Goal: Navigation & Orientation: Understand site structure

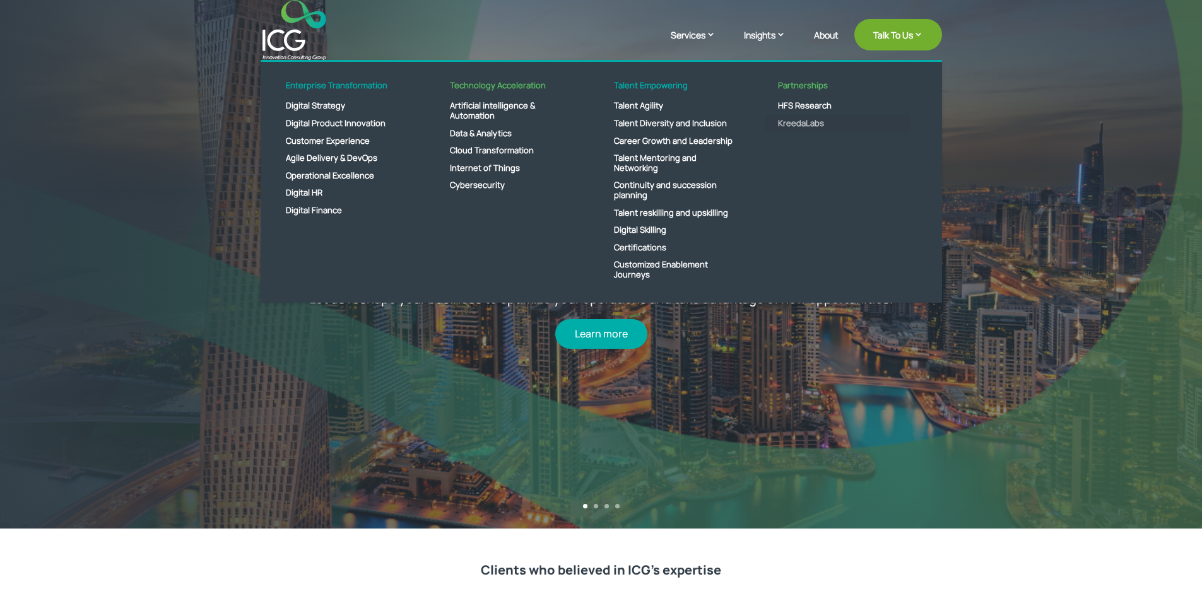
click at [796, 122] on link "KreedaLabs" at bounding box center [837, 124] width 145 height 18
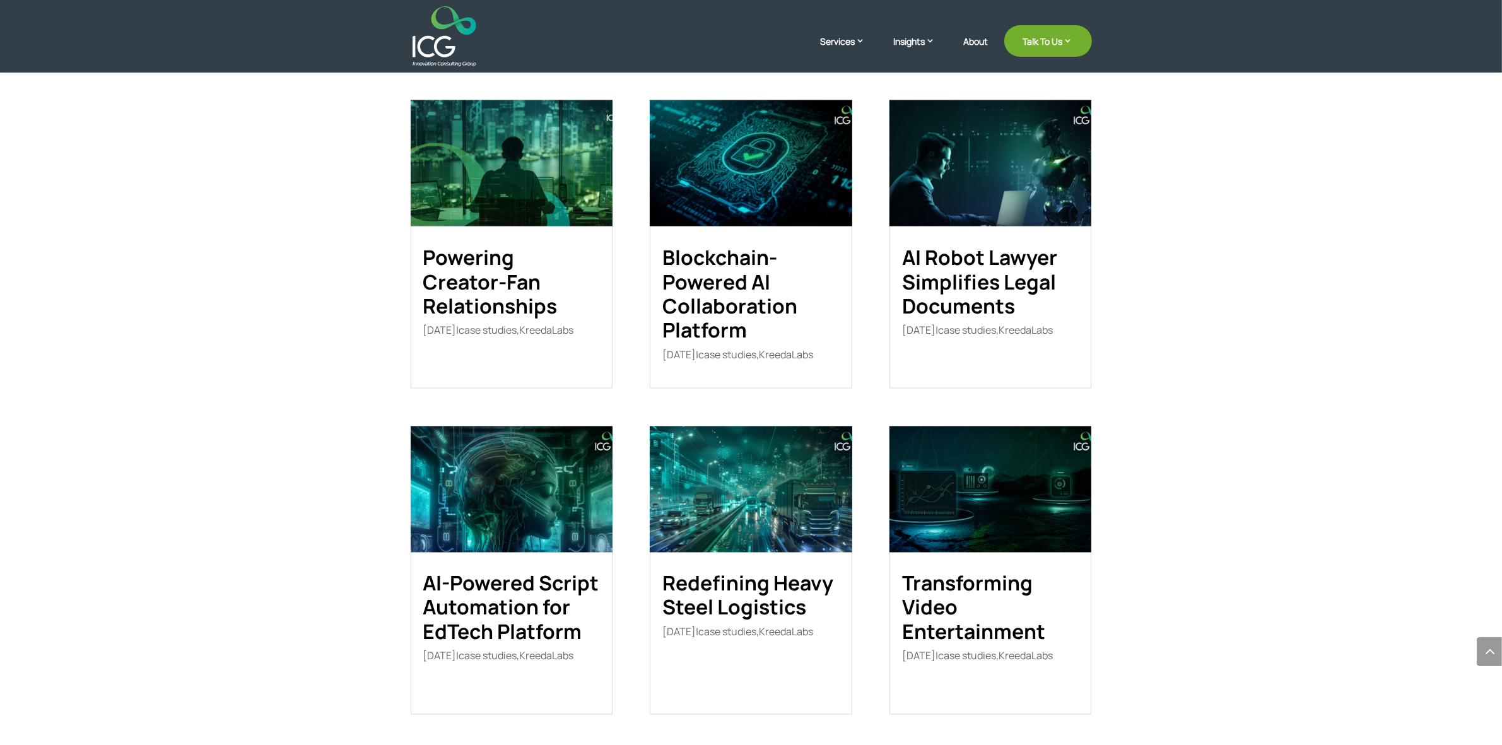
scroll to position [2184, 0]
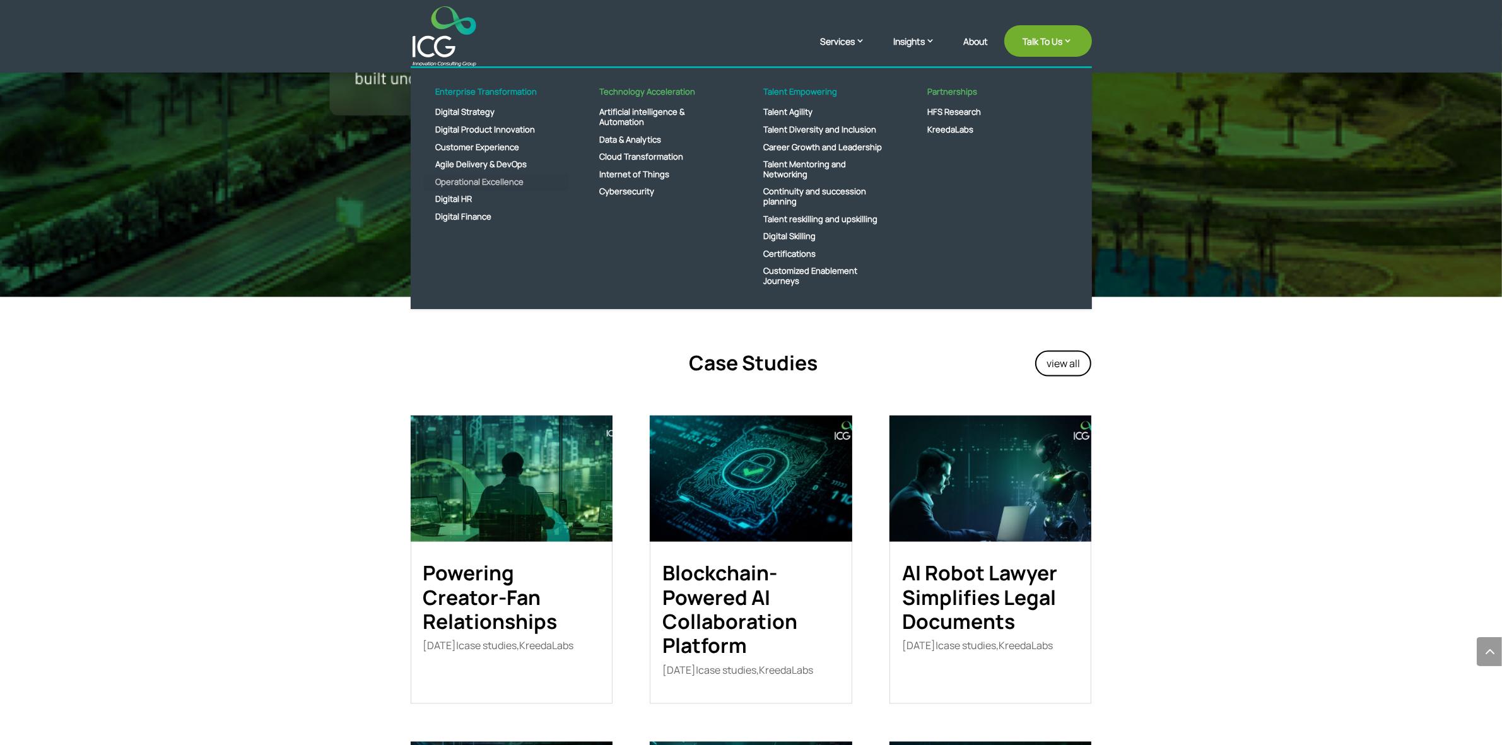
click at [516, 178] on link "Operational Excellence" at bounding box center [495, 183] width 145 height 18
